Goal: Navigation & Orientation: Find specific page/section

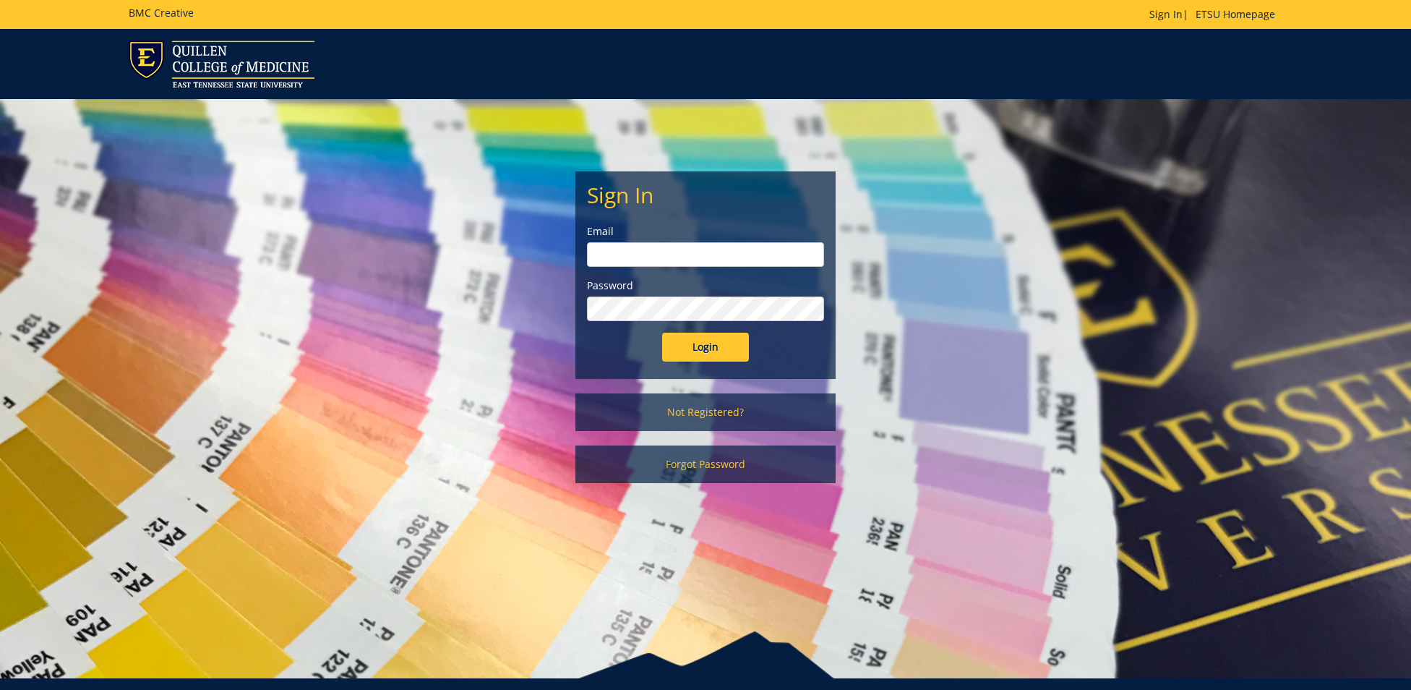
type input "ares@etsu.edu"
click at [713, 350] on input "Login" at bounding box center [705, 347] width 87 height 29
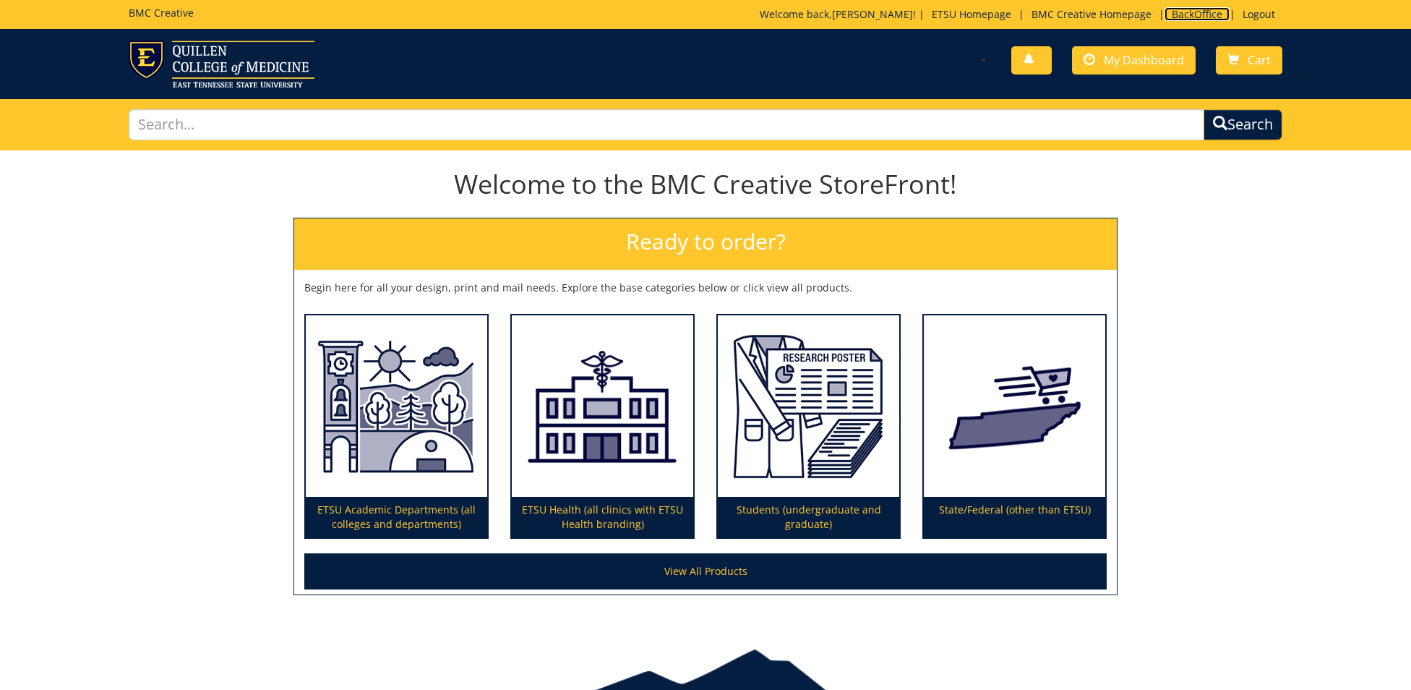
click at [1195, 20] on link "BackOffice" at bounding box center [1197, 14] width 65 height 14
